Goal: Information Seeking & Learning: Learn about a topic

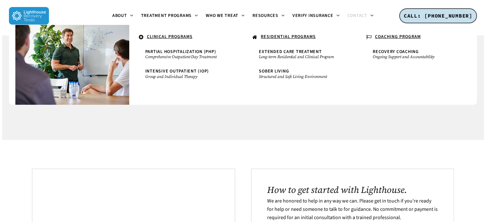
click at [82, 4] on ul "About About Lighthouse Meet the Lighthouse Treatment Team. Treatment Philosophy…" at bounding box center [243, 16] width 388 height 32
click at [190, 53] on span "Partial Hospitalization (PHP)" at bounding box center [180, 52] width 71 height 6
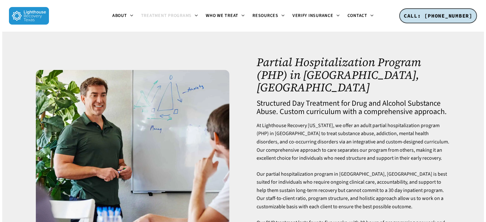
scroll to position [32, 0]
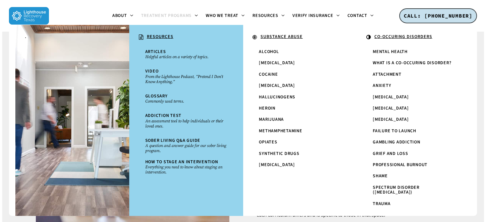
click at [283, 4] on li "Resources . RESOURCES Articles Helpful articles on a variety of topics. Video F…" at bounding box center [269, 16] width 40 height 32
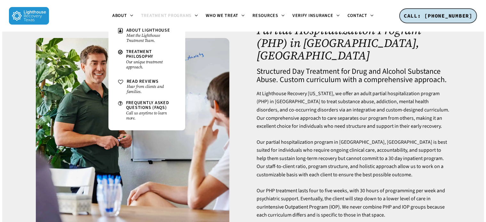
click at [96, 3] on ul "About About Lighthouse Meet the Lighthouse Treatment Team. Treatment Philosophy…" at bounding box center [243, 16] width 388 height 32
